Goal: Check status: Check status

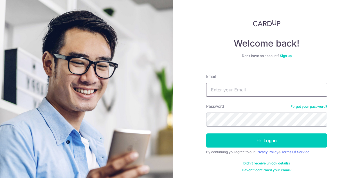
click at [206, 73] on input "Email" at bounding box center [266, 89] width 121 height 14
type input "[EMAIL_ADDRESS][DOMAIN_NAME]"
click at [206, 73] on button "Log in" at bounding box center [266, 140] width 121 height 14
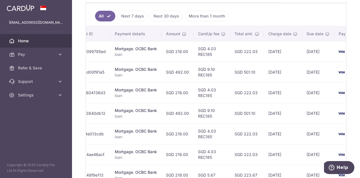
scroll to position [117, 0]
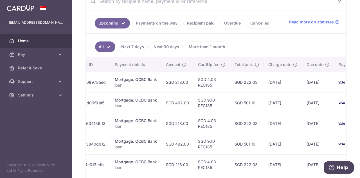
drag, startPoint x: 266, startPoint y: 83, endPoint x: 224, endPoint y: 85, distance: 41.1
click at [224, 85] on tr "Update payment Cancel payment Scheduled for charge txn_63b099785ed Mortgage. OC…" at bounding box center [186, 82] width 382 height 21
click at [224, 99] on td "SGD 9.10 REC185" at bounding box center [212, 102] width 37 height 21
drag, startPoint x: 268, startPoint y: 79, endPoint x: 283, endPoint y: 81, distance: 15.4
click at [283, 81] on td "21/10/2025" at bounding box center [283, 82] width 38 height 21
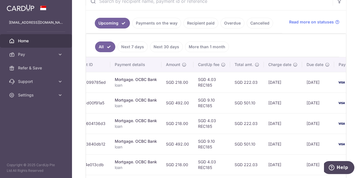
click at [288, 94] on td "04/11/2025" at bounding box center [283, 102] width 38 height 21
